Goal: Communication & Community: Answer question/provide support

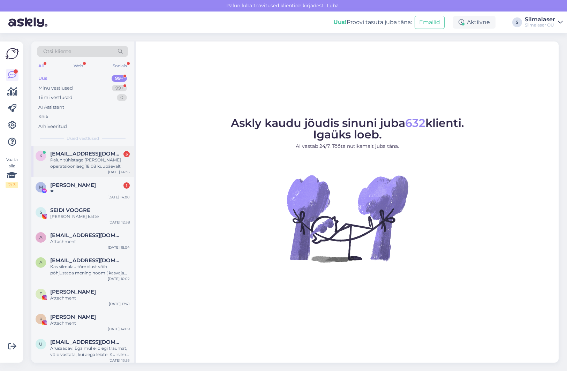
click at [90, 158] on div "Palun tühistage [PERSON_NAME] operatsiooniaeg 18.08 kuupäevalt" at bounding box center [90, 163] width 80 height 13
click at [76, 159] on div "Palun tühistage [PERSON_NAME] operatsiooniaeg 18.08 kuupäevalt" at bounding box center [90, 163] width 80 height 13
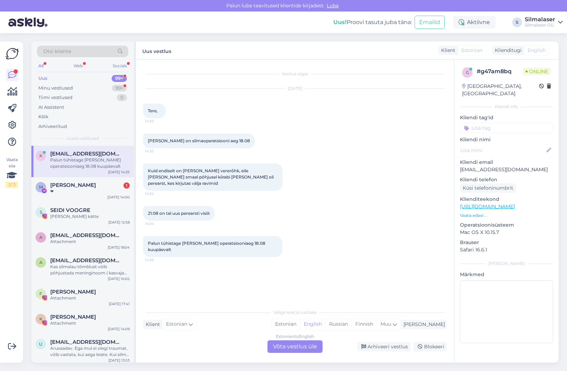
click at [292, 344] on div "Estonian to English Võta vestlus üle" at bounding box center [295, 346] width 55 height 13
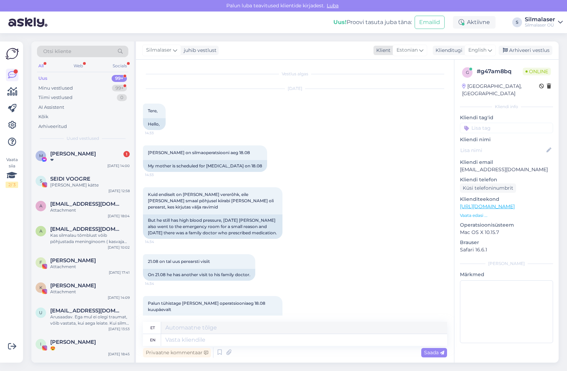
click at [406, 52] on span "Estonian" at bounding box center [407, 50] width 21 height 8
click at [332, 126] on div "[DATE] Tere, 14:33 Hello," at bounding box center [295, 109] width 304 height 56
click at [196, 326] on textarea at bounding box center [304, 328] width 286 height 12
click at [484, 47] on span "English" at bounding box center [477, 50] width 18 height 8
type input "es"
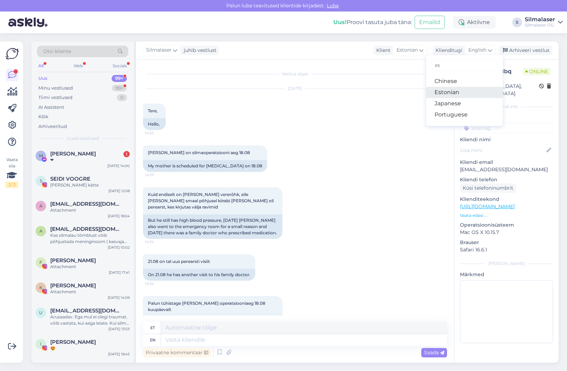
click at [453, 92] on link "Estonian" at bounding box center [464, 92] width 77 height 11
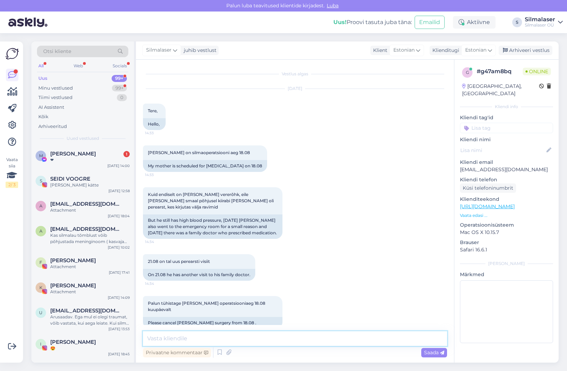
click at [218, 342] on textarea at bounding box center [295, 338] width 304 height 15
type textarea "t"
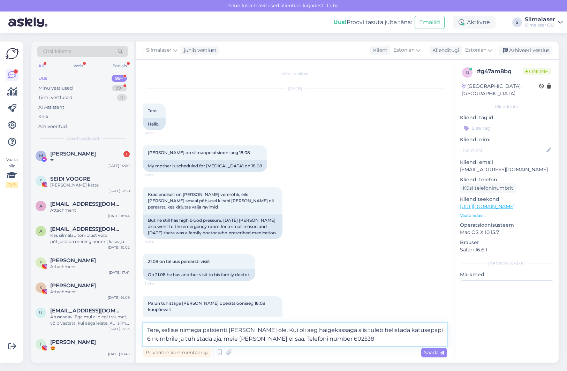
type textarea "Tere, sellise nimega patsienti [PERSON_NAME] ole. Kui oli aeg haigekassaga siis…"
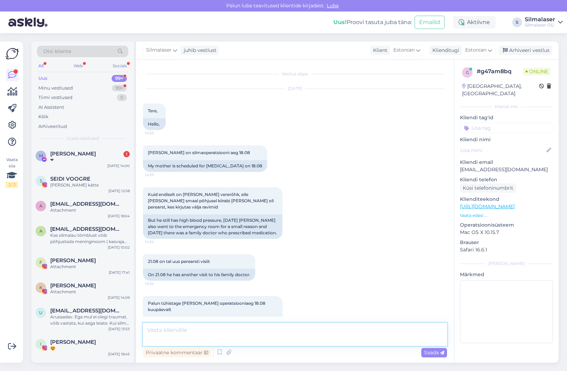
scroll to position [48, 0]
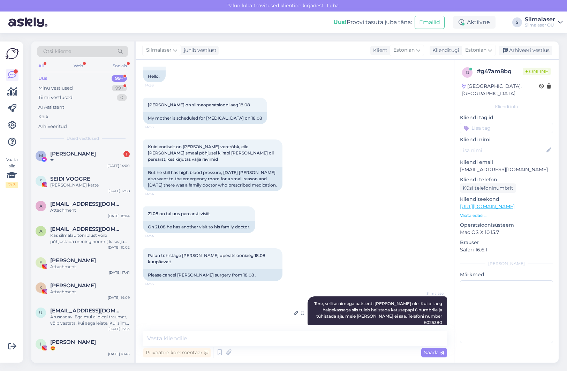
click at [363, 309] on div "Silmalaser Tere, sellise nimega patsienti [PERSON_NAME] ole. Kui oli aeg haigek…" at bounding box center [378, 312] width 140 height 33
